Goal: Find specific page/section: Find specific page/section

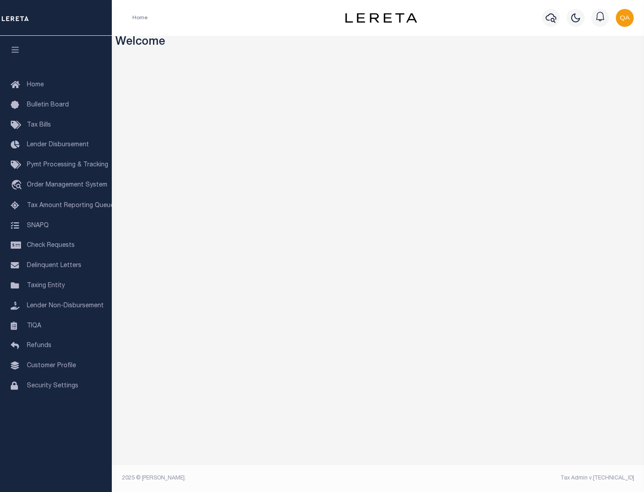
click at [56, 326] on link "TIQA" at bounding box center [56, 326] width 112 height 20
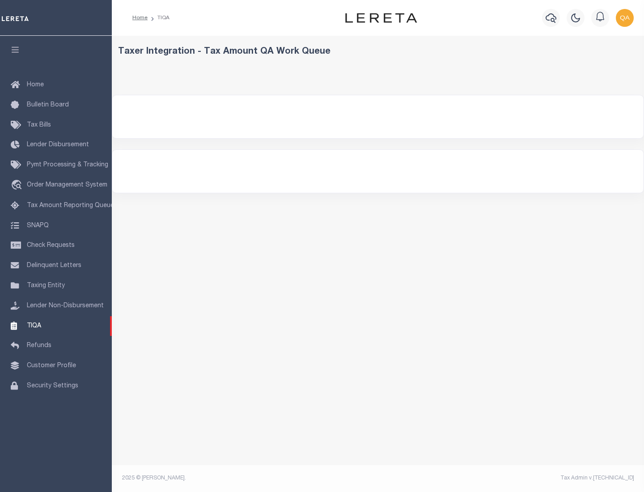
select select "200"
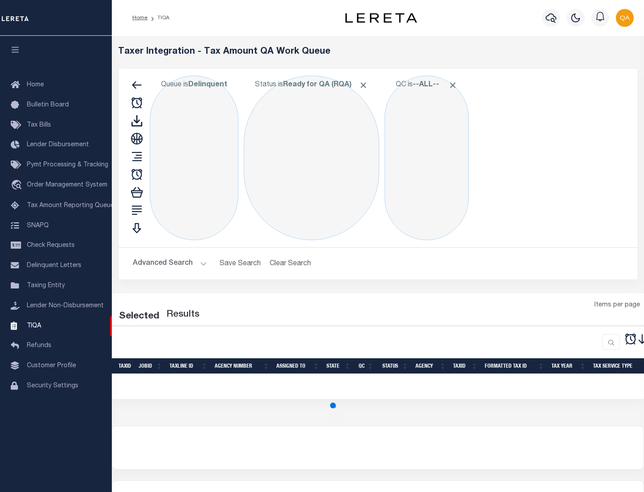
select select "200"
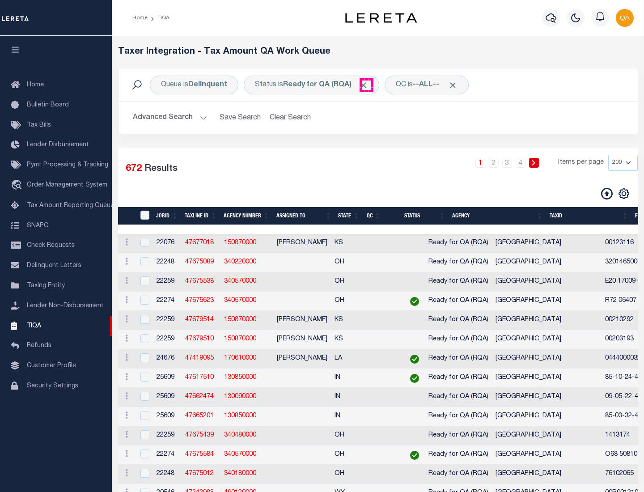
click at [367, 85] on span "Click to Remove" at bounding box center [363, 85] width 9 height 9
